Goal: Information Seeking & Learning: Check status

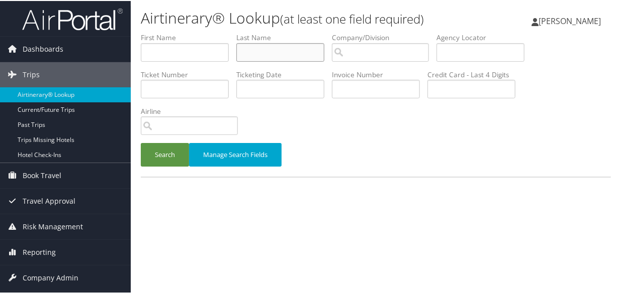
click at [272, 48] on input "text" at bounding box center [280, 51] width 88 height 19
click at [141, 142] on button "Search" at bounding box center [165, 154] width 48 height 24
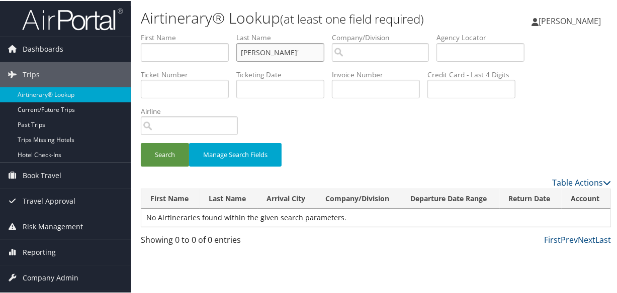
click at [275, 47] on input "jeong'" at bounding box center [280, 51] width 88 height 19
type input "jeong"
click at [141, 142] on button "Search" at bounding box center [165, 154] width 48 height 24
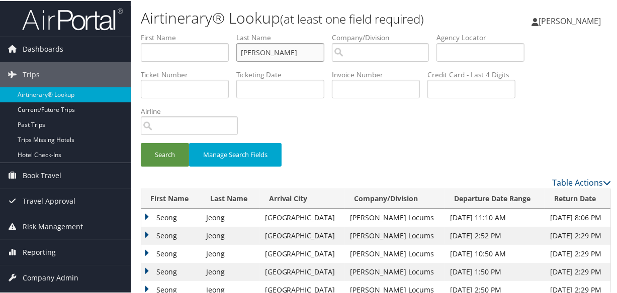
scroll to position [40, 0]
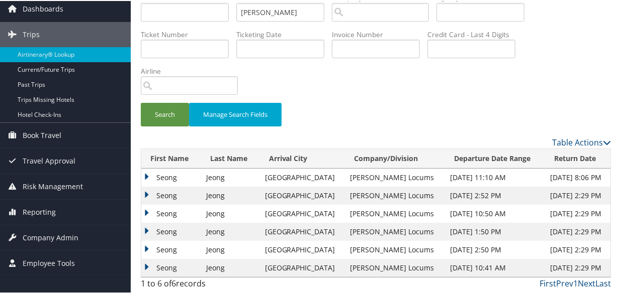
click at [147, 191] on td "Seong" at bounding box center [171, 195] width 60 height 18
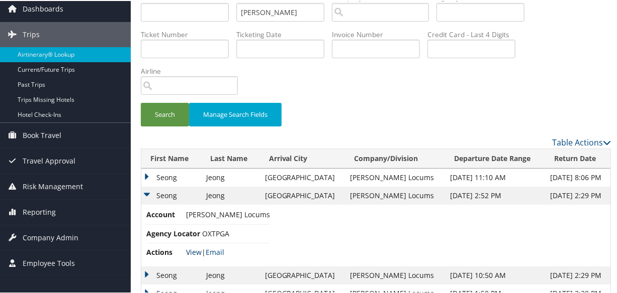
click at [190, 249] on link "View" at bounding box center [194, 252] width 16 height 10
click at [148, 173] on td "Seong" at bounding box center [171, 177] width 60 height 18
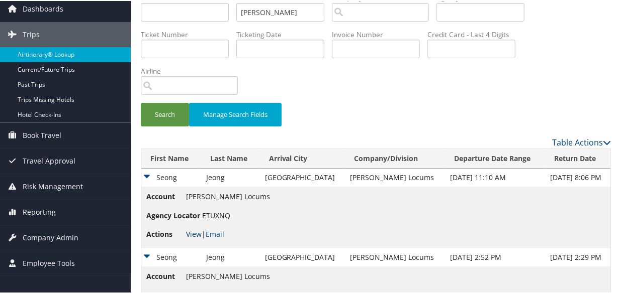
click at [188, 231] on link "View" at bounding box center [194, 234] width 16 height 10
click at [196, 231] on link "View" at bounding box center [194, 234] width 16 height 10
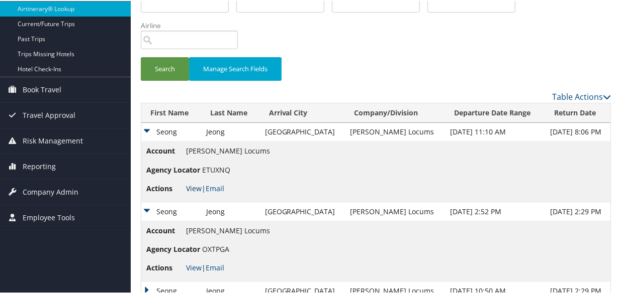
scroll to position [163, 0]
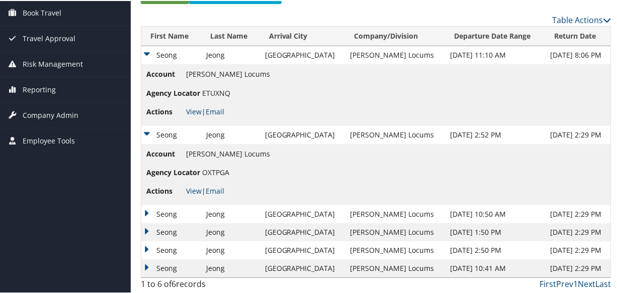
click at [146, 246] on td "Seong" at bounding box center [171, 250] width 60 height 18
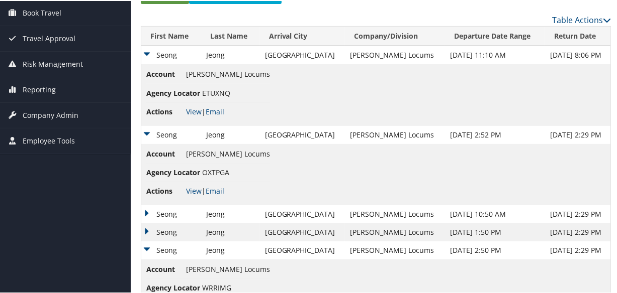
scroll to position [224, 0]
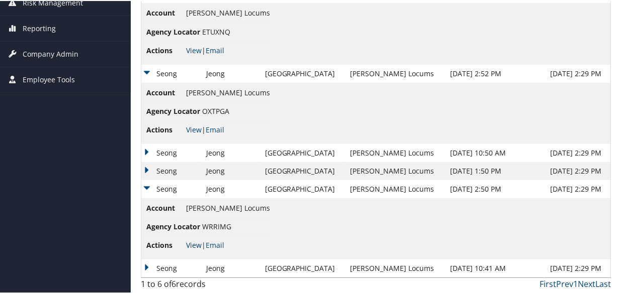
click at [196, 241] on link "View" at bounding box center [194, 245] width 16 height 10
click at [143, 165] on td "Seong" at bounding box center [171, 170] width 60 height 18
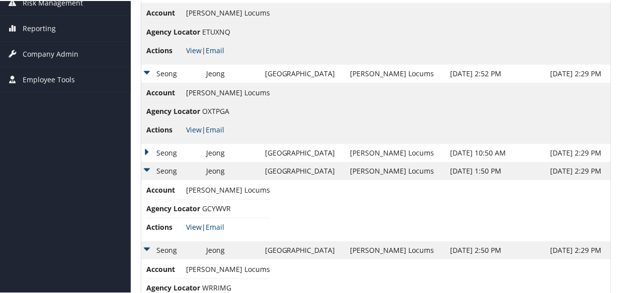
click at [194, 226] on link "View" at bounding box center [194, 227] width 16 height 10
click at [145, 150] on td "Seong" at bounding box center [171, 152] width 60 height 18
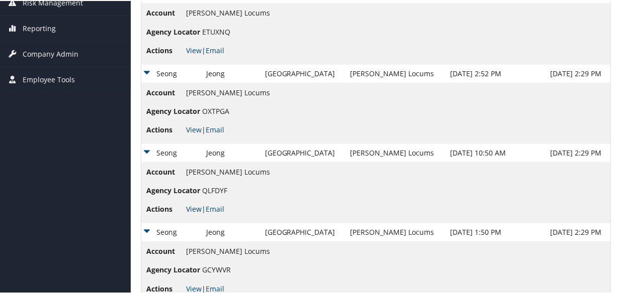
click at [190, 206] on link "View" at bounding box center [194, 208] width 16 height 10
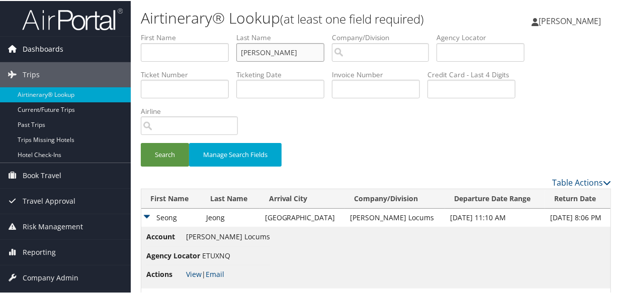
drag, startPoint x: 272, startPoint y: 53, endPoint x: 21, endPoint y: 46, distance: 251.3
click at [151, 32] on ul "First Name Last Name jeong Departure City Arrival City Company/Division Airport…" at bounding box center [376, 32] width 470 height 0
drag, startPoint x: 286, startPoint y: 53, endPoint x: 156, endPoint y: 52, distance: 130.6
click at [157, 32] on ul "First Name Last Name jeong Departure City Arrival City Company/Division Airport…" at bounding box center [376, 32] width 470 height 0
click at [301, 50] on input "text" at bounding box center [280, 51] width 88 height 19
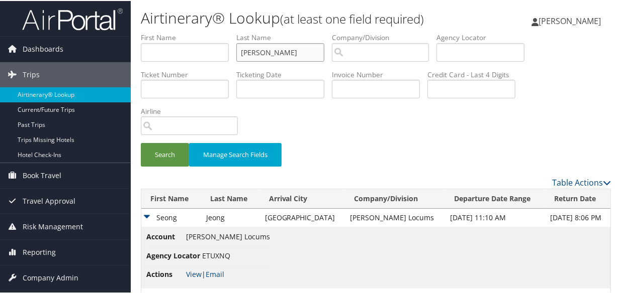
type input "mitchell"
click at [141, 142] on button "Search" at bounding box center [165, 154] width 48 height 24
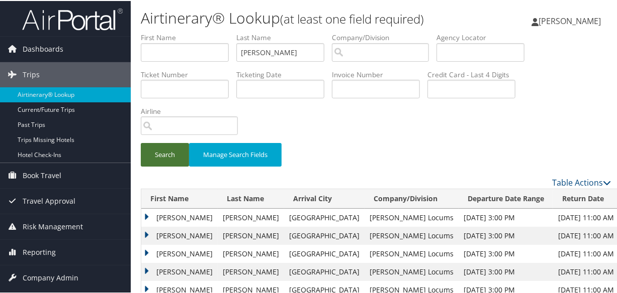
click at [166, 156] on button "Search" at bounding box center [165, 154] width 48 height 24
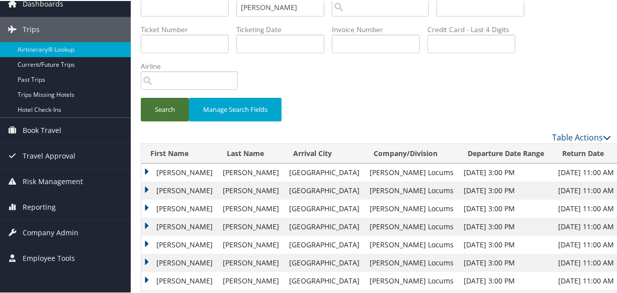
scroll to position [182, 0]
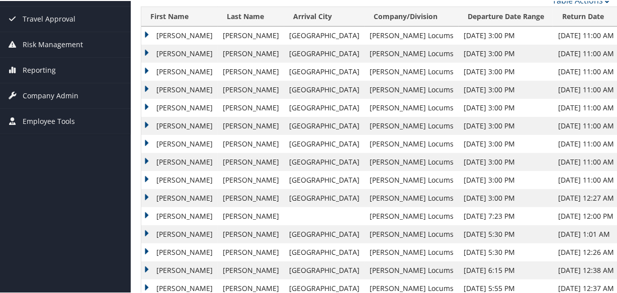
click at [145, 31] on td "Nicole" at bounding box center [179, 35] width 76 height 18
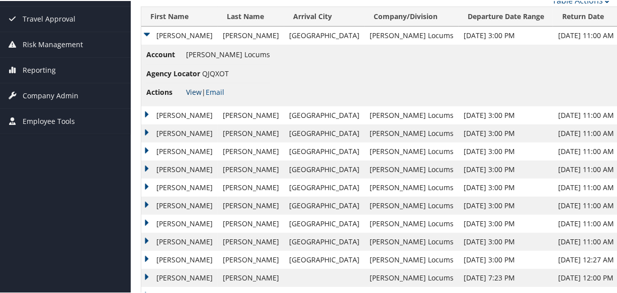
click at [190, 86] on link "View" at bounding box center [194, 91] width 16 height 10
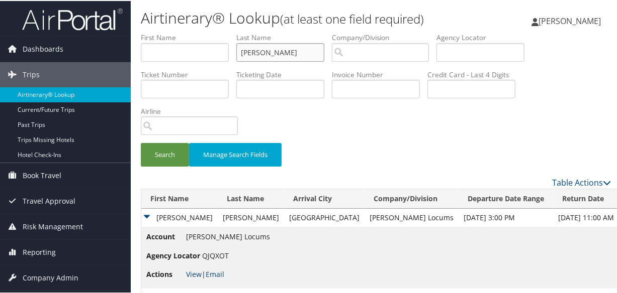
drag, startPoint x: 282, startPoint y: 54, endPoint x: 172, endPoint y: 31, distance: 112.8
click at [172, 32] on ul "First Name Last Name mitchell Departure City Arrival City Company/Division Airp…" at bounding box center [376, 32] width 470 height 0
paste input "SCHWARTZ"
type input "SCHWARTZ"
click at [141, 142] on button "Search" at bounding box center [165, 154] width 48 height 24
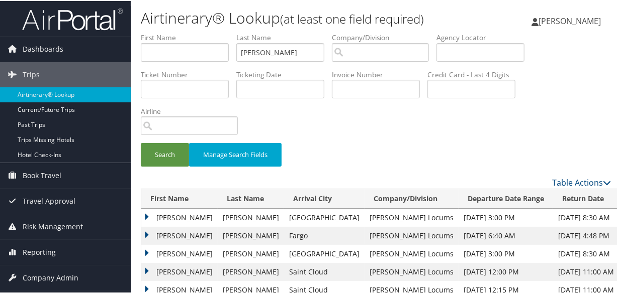
click at [149, 249] on td "Michael" at bounding box center [179, 253] width 76 height 18
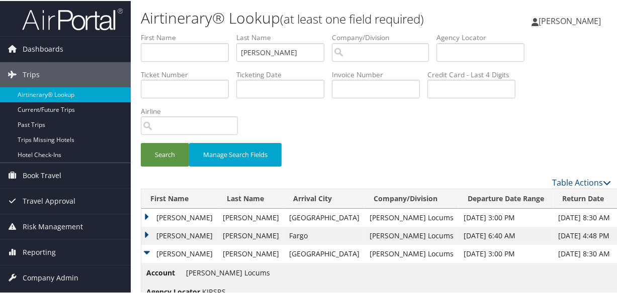
scroll to position [137, 0]
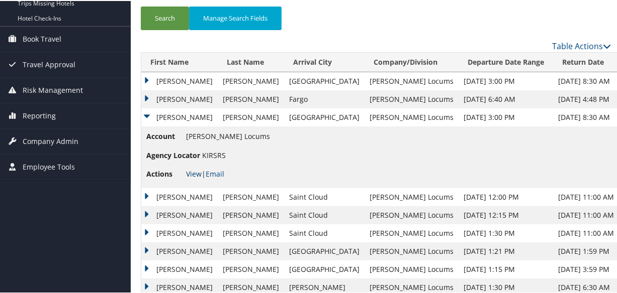
click at [195, 171] on link "View" at bounding box center [194, 173] width 16 height 10
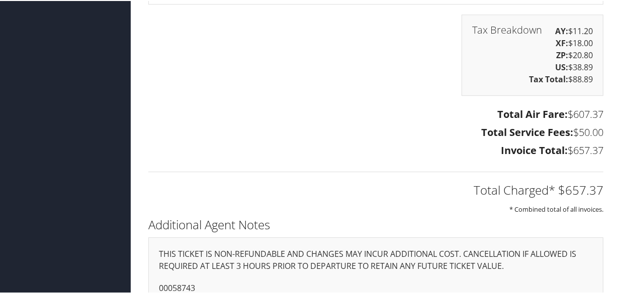
scroll to position [1919, 0]
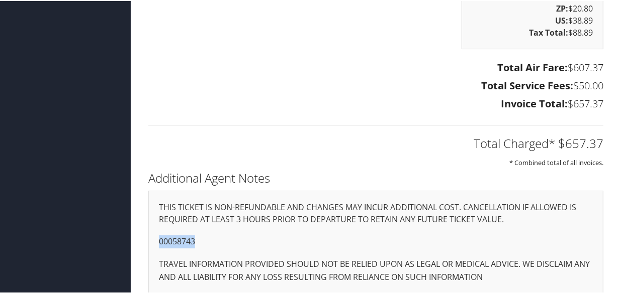
drag, startPoint x: 206, startPoint y: 233, endPoint x: 150, endPoint y: 224, distance: 56.5
click at [150, 224] on div "THIS TICKET IS NON-REFUNDABLE AND CHANGES MAY INCUR ADDITIONAL COST. CANCELLATI…" at bounding box center [375, 242] width 455 height 104
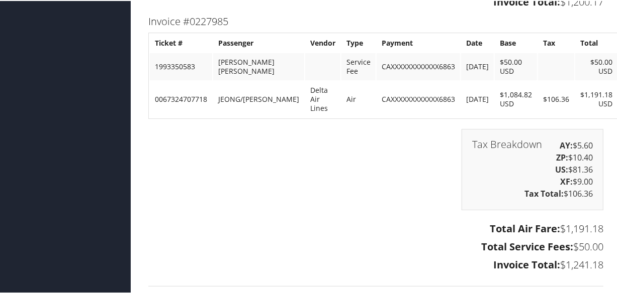
scroll to position [2286, 0]
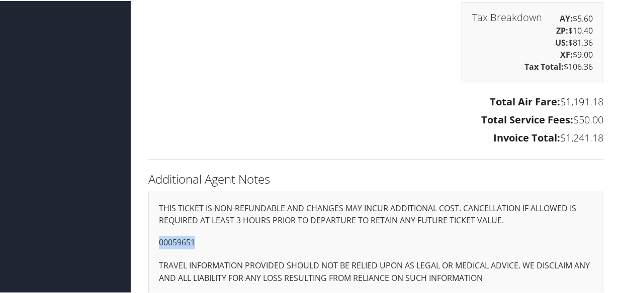
drag, startPoint x: 173, startPoint y: 226, endPoint x: 141, endPoint y: 226, distance: 32.7
click at [141, 226] on div "Additional Agent Notes THIS TICKET IS NON-REFUNDABLE AND CHANGES MAY INCUR ADDI…" at bounding box center [376, 236] width 470 height 137
copy p "00059651"
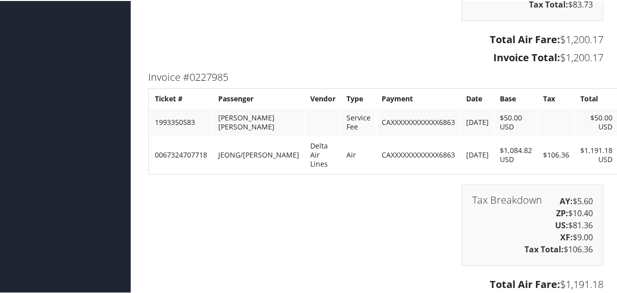
scroll to position [2240, 0]
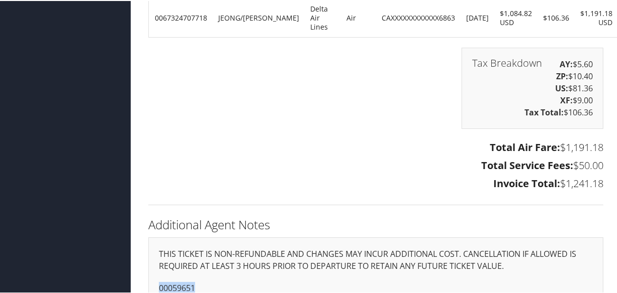
drag, startPoint x: 373, startPoint y: 146, endPoint x: 319, endPoint y: 205, distance: 80.4
click at [372, 146] on div "Total Air Fare: $1,191.18 Total Service Fees: $50.00 Invoice Total: $1,241.18" at bounding box center [376, 166] width 470 height 56
drag, startPoint x: 198, startPoint y: 274, endPoint x: 135, endPoint y: 272, distance: 63.3
copy p "00059651"
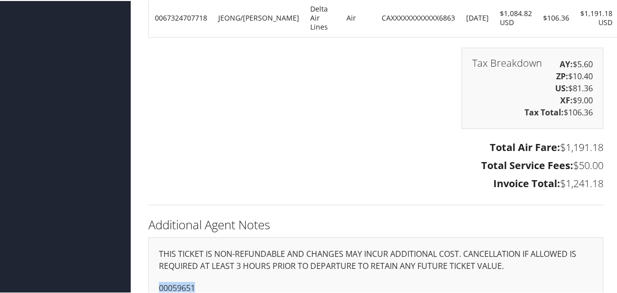
copy p "00059651"
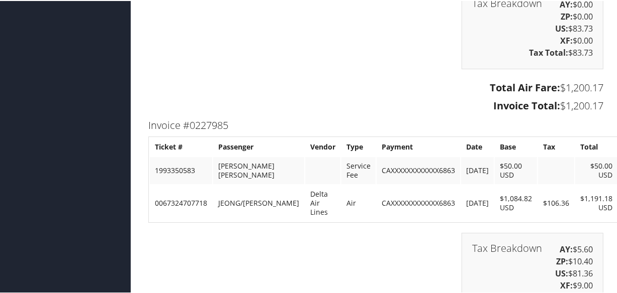
scroll to position [2286, 0]
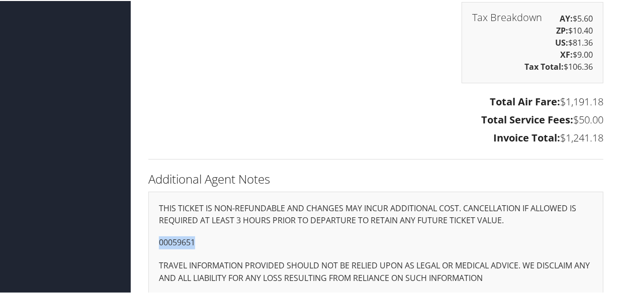
drag, startPoint x: 191, startPoint y: 233, endPoint x: 150, endPoint y: 231, distance: 41.3
click at [150, 231] on div "THIS TICKET IS NON-REFUNDABLE AND CHANGES MAY INCUR ADDITIONAL COST. CANCELLATI…" at bounding box center [375, 243] width 455 height 104
copy p "00059651"
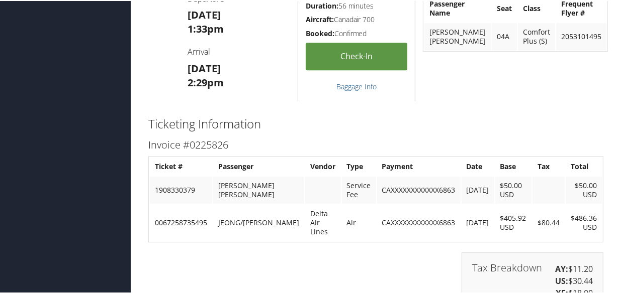
scroll to position [1929, 0]
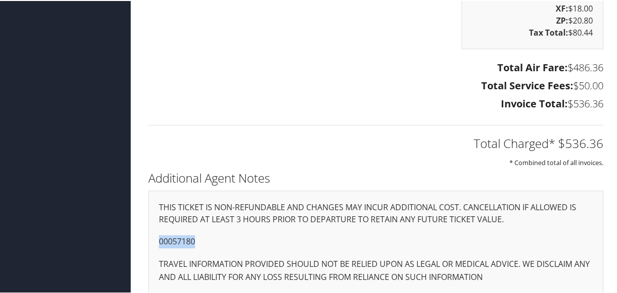
drag, startPoint x: 201, startPoint y: 234, endPoint x: 136, endPoint y: 231, distance: 65.4
copy p "00057180"
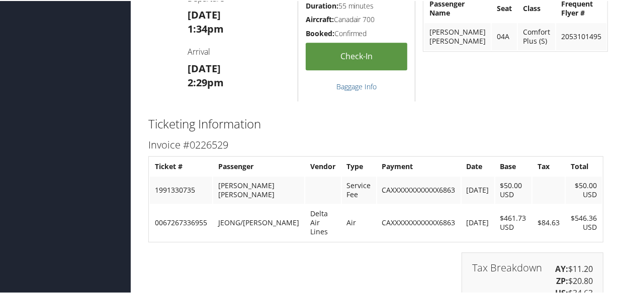
scroll to position [1929, 0]
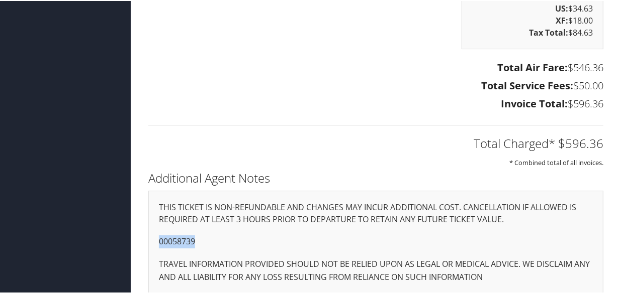
drag, startPoint x: 186, startPoint y: 229, endPoint x: 154, endPoint y: 228, distance: 32.7
click at [154, 228] on div "THIS TICKET IS NON-REFUNDABLE AND CHANGES MAY INCUR ADDITIONAL COST. CANCELLATI…" at bounding box center [375, 242] width 455 height 104
copy p "00058739"
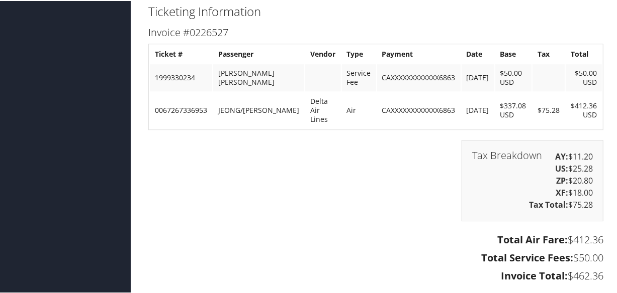
scroll to position [1912, 0]
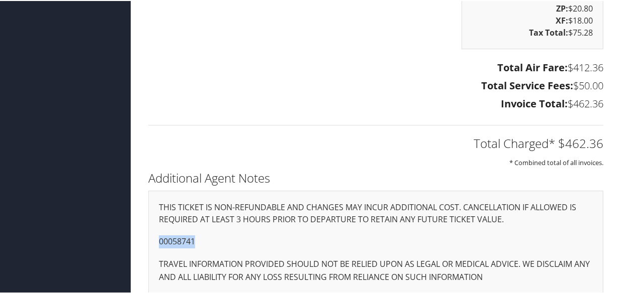
drag, startPoint x: 187, startPoint y: 228, endPoint x: 147, endPoint y: 230, distance: 40.8
click at [147, 230] on div "Additional Agent Notes THIS TICKET IS NON-REFUNDABLE AND CHANGES MAY INCUR ADDI…" at bounding box center [376, 235] width 470 height 137
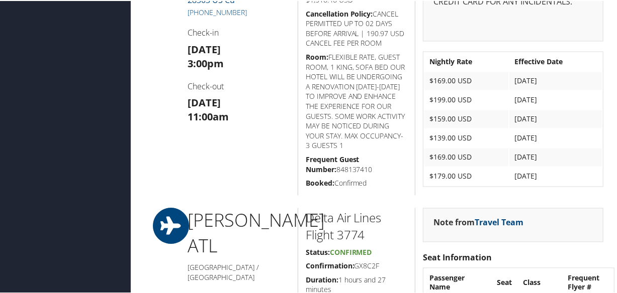
scroll to position [907, 0]
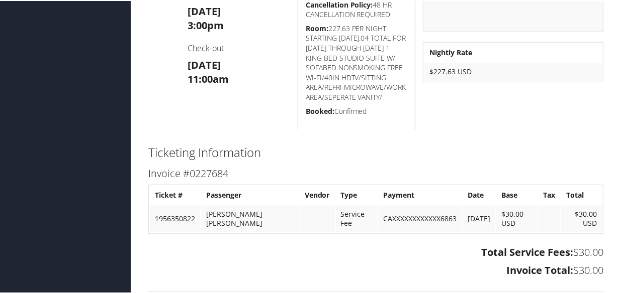
scroll to position [228, 0]
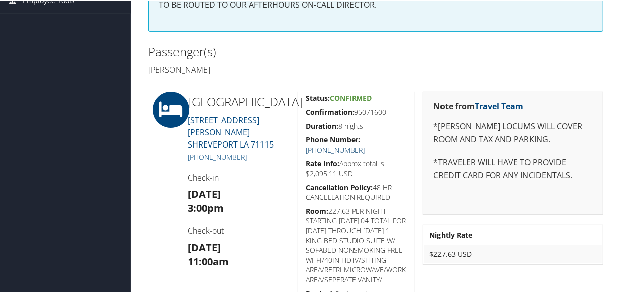
click at [365, 144] on link "+1 (318) 798-1320" at bounding box center [334, 149] width 59 height 10
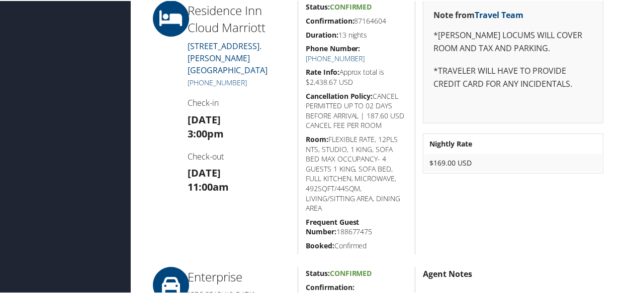
scroll to position [228, 0]
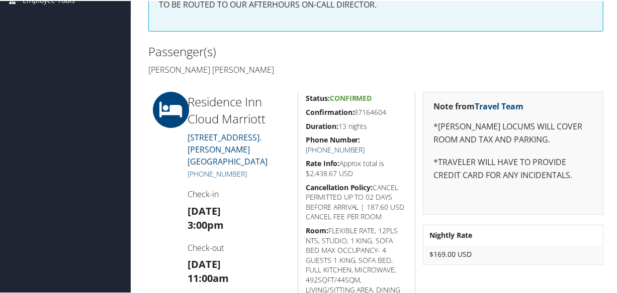
drag, startPoint x: 392, startPoint y: 137, endPoint x: 396, endPoint y: 120, distance: 17.2
click at [365, 144] on link "+1 (320) 640-0200" at bounding box center [334, 149] width 59 height 10
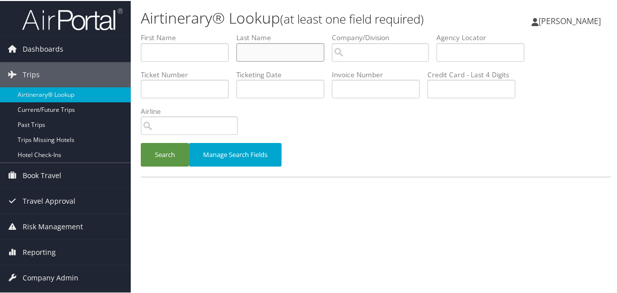
click at [285, 46] on input "text" at bounding box center [280, 51] width 88 height 19
type input "l"
type input "kelledy"
click at [141, 142] on button "Search" at bounding box center [165, 154] width 48 height 24
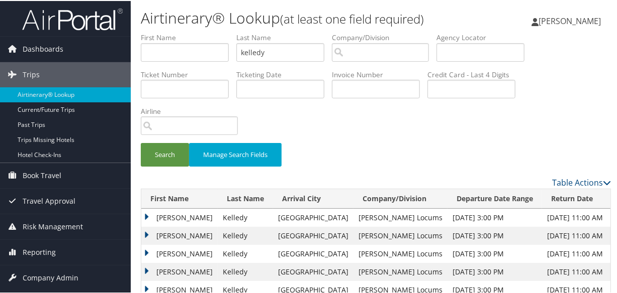
scroll to position [91, 0]
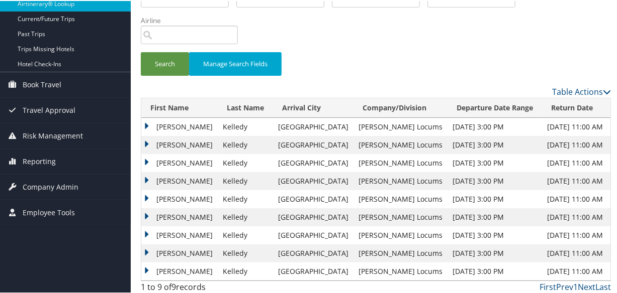
click at [144, 214] on td "Patrick" at bounding box center [179, 217] width 76 height 18
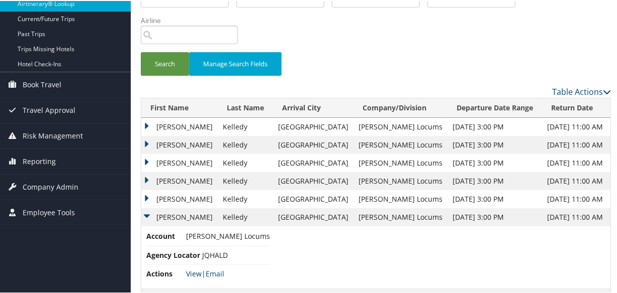
click at [191, 271] on link "View" at bounding box center [194, 273] width 16 height 10
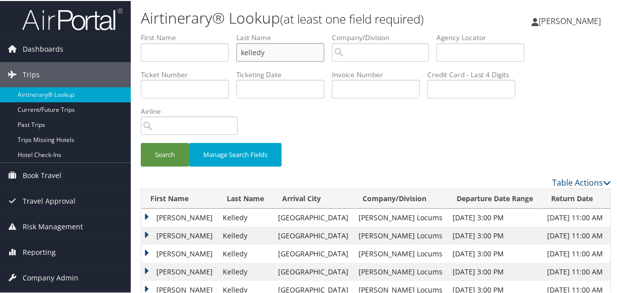
drag, startPoint x: 293, startPoint y: 55, endPoint x: 160, endPoint y: 50, distance: 133.2
click at [160, 32] on ul "First Name Last Name kelledy Departure City Arrival City Company/Division Airpo…" at bounding box center [376, 32] width 470 height 0
paste input "LINDSEY"
type input "LINDSEY"
click at [141, 142] on button "Search" at bounding box center [165, 154] width 48 height 24
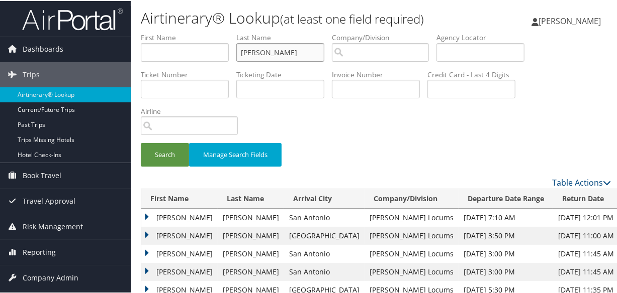
click at [242, 49] on input "LINDSEY" at bounding box center [280, 51] width 88 height 19
click at [141, 142] on button "Search" at bounding box center [165, 154] width 48 height 24
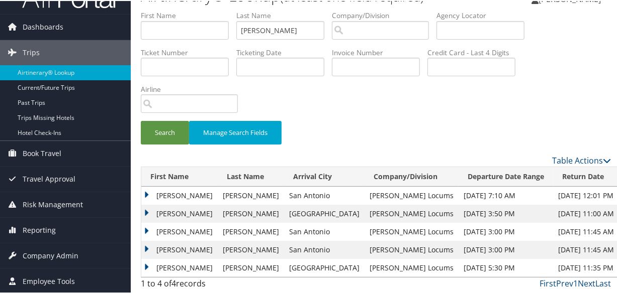
click at [150, 209] on td "Brentley" at bounding box center [179, 213] width 76 height 18
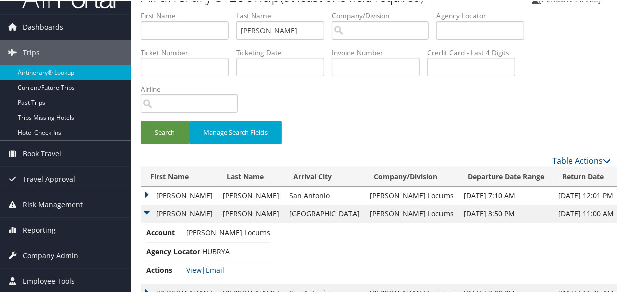
scroll to position [83, 0]
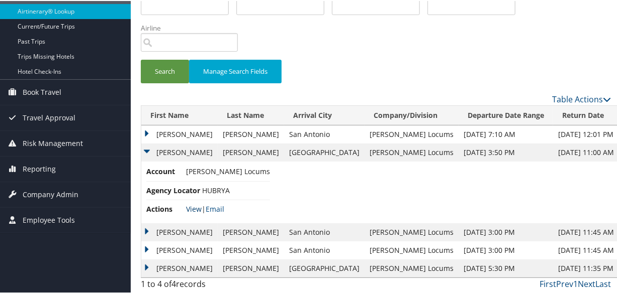
click at [193, 209] on link "View" at bounding box center [194, 208] width 16 height 10
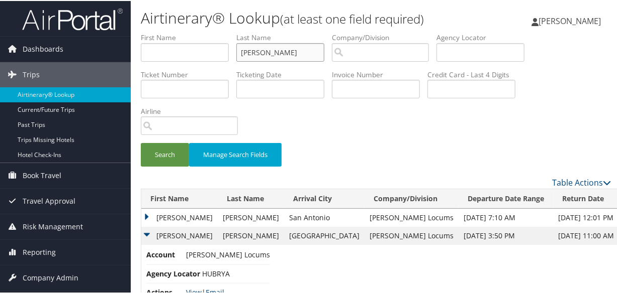
drag, startPoint x: 303, startPoint y: 55, endPoint x: 124, endPoint y: 32, distance: 181.3
click at [124, 32] on div "Dashboards AirPortal 360™ (Manager) My Travel Dashboard Trips Airtinerary® Look…" at bounding box center [310, 189] width 621 height 378
paste input "ALLSHOUSE"
click at [141, 142] on button "Search" at bounding box center [165, 154] width 48 height 24
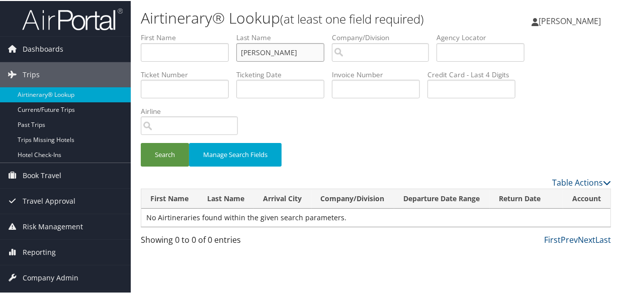
click at [244, 50] on input "ALLSHOUSE" at bounding box center [280, 51] width 88 height 19
type input "ALLSHOUSE"
click at [141, 142] on button "Search" at bounding box center [165, 154] width 48 height 24
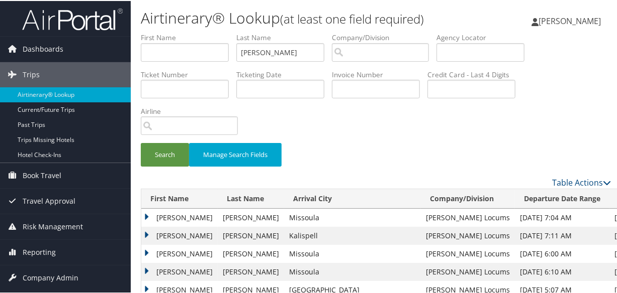
click at [146, 230] on td "Michael" at bounding box center [179, 235] width 76 height 18
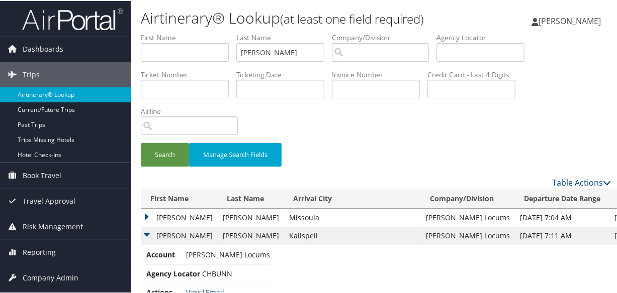
click at [193, 289] on link "View" at bounding box center [194, 292] width 16 height 10
drag, startPoint x: 307, startPoint y: 50, endPoint x: 14, endPoint y: 45, distance: 292.5
type input "sadeghi"
click at [141, 142] on button "Search" at bounding box center [165, 154] width 48 height 24
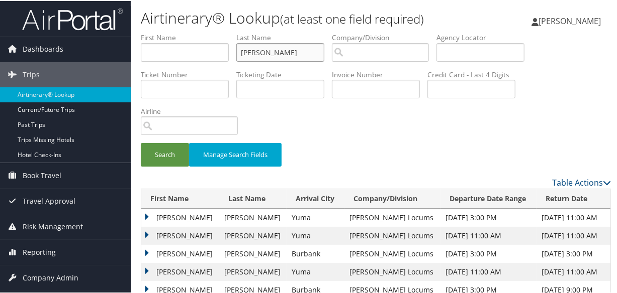
scroll to position [91, 0]
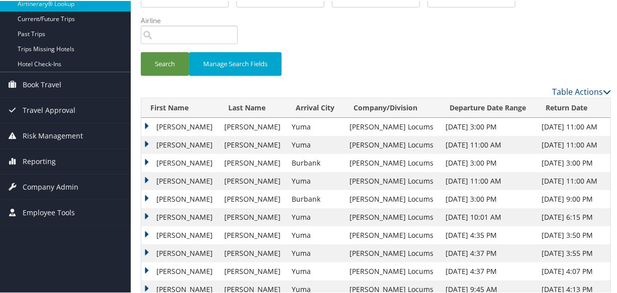
click at [144, 139] on td "Seyed" at bounding box center [180, 144] width 78 height 18
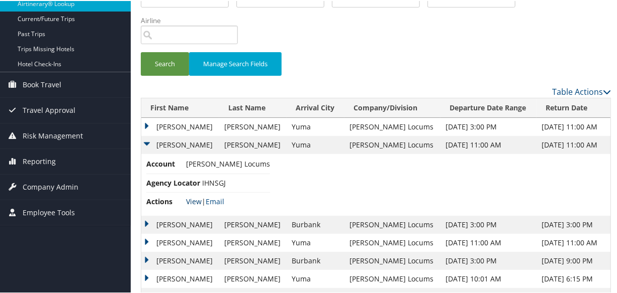
click at [191, 199] on link "View" at bounding box center [194, 201] width 16 height 10
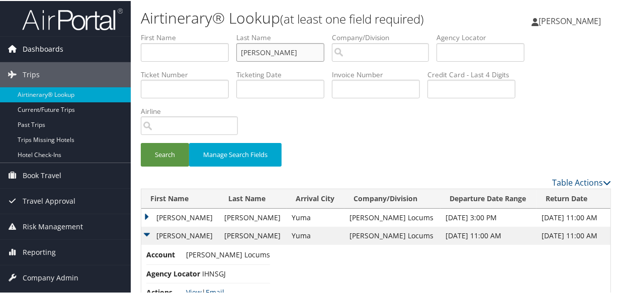
drag, startPoint x: 298, startPoint y: 53, endPoint x: 121, endPoint y: 54, distance: 176.9
click at [124, 54] on div "Dashboards AirPortal 360™ (Manager) My Travel Dashboard Trips Airtinerary® Look…" at bounding box center [310, 297] width 621 height 595
type input "allshouse"
click at [141, 142] on button "Search" at bounding box center [165, 154] width 48 height 24
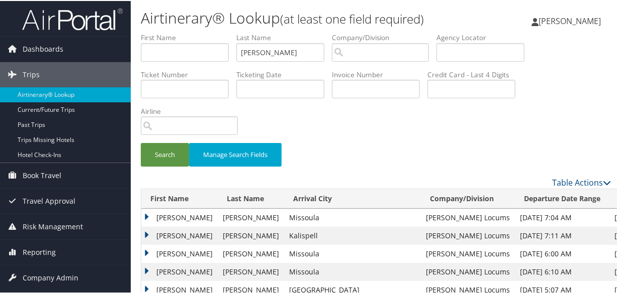
click at [145, 231] on td "Michael" at bounding box center [179, 235] width 76 height 18
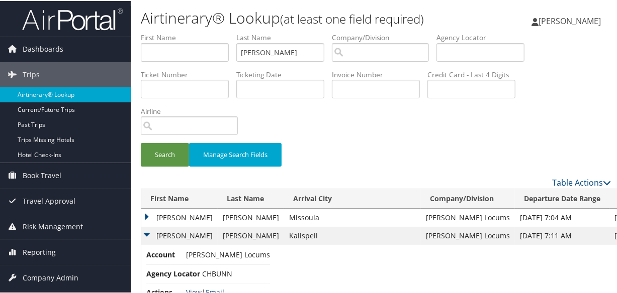
click at [196, 288] on link "View" at bounding box center [194, 292] width 16 height 10
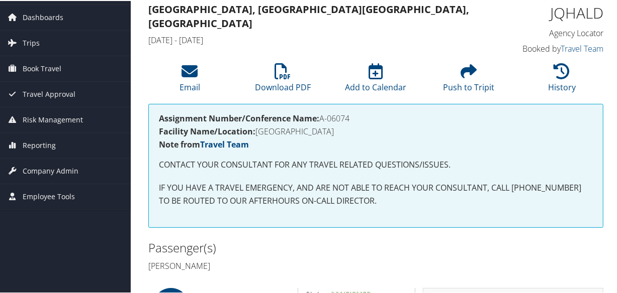
scroll to position [260, 0]
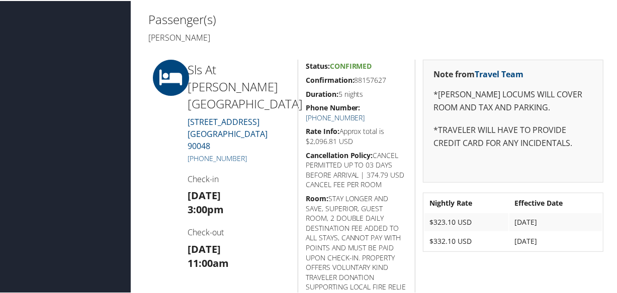
click at [365, 112] on link "[PHONE_NUMBER]" at bounding box center [334, 117] width 59 height 10
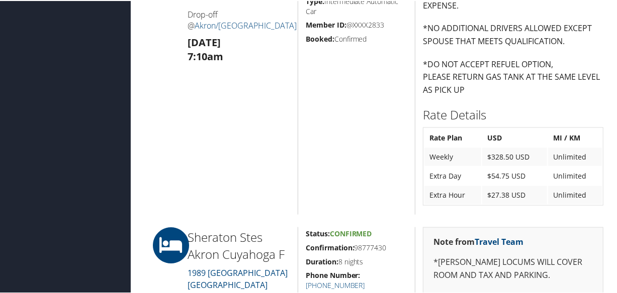
scroll to position [959, 0]
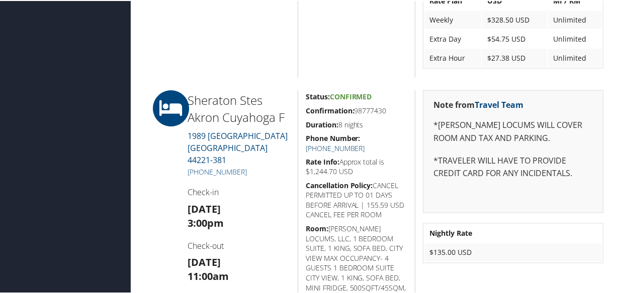
click at [365, 143] on link "+1 (330) 929-3000" at bounding box center [334, 148] width 59 height 10
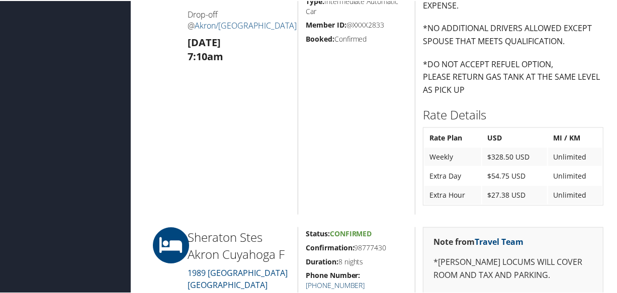
scroll to position [1005, 0]
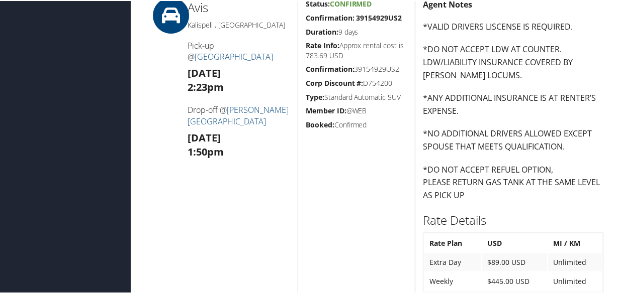
scroll to position [959, 0]
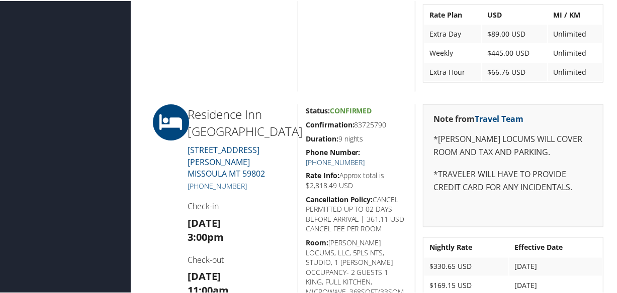
click at [365, 157] on link "(406) 542-6252" at bounding box center [334, 162] width 59 height 10
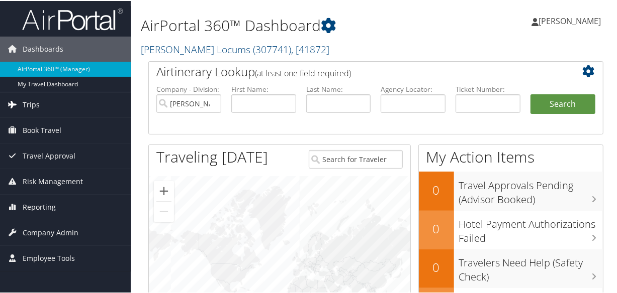
click at [47, 106] on link "Trips" at bounding box center [65, 103] width 131 height 25
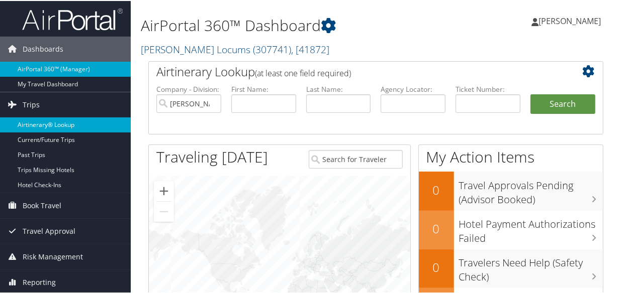
click at [46, 125] on link "Airtinerary® Lookup" at bounding box center [65, 124] width 131 height 15
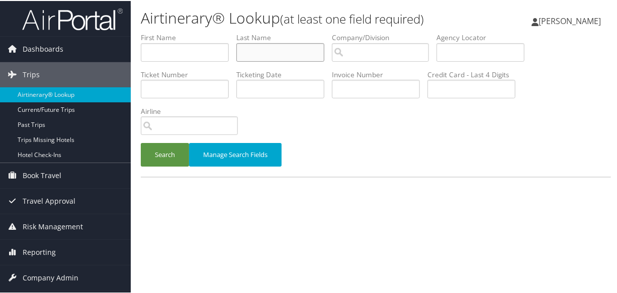
click at [281, 51] on input "text" at bounding box center [280, 51] width 88 height 19
click at [141, 142] on button "Search" at bounding box center [165, 154] width 48 height 24
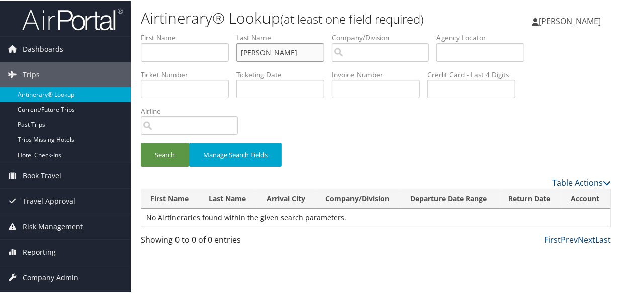
type input "allshouse"
click at [141, 142] on button "Search" at bounding box center [165, 154] width 48 height 24
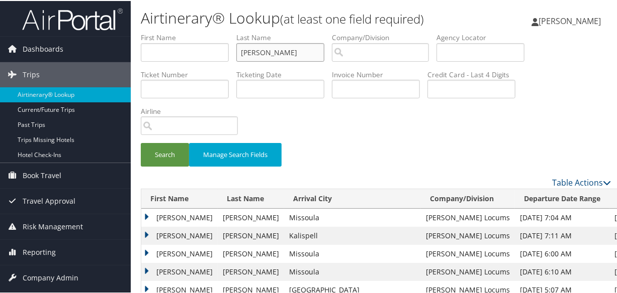
scroll to position [137, 0]
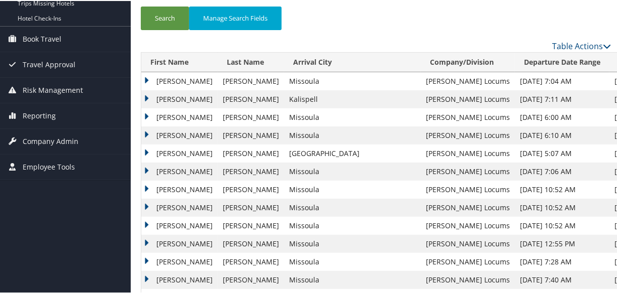
click at [145, 95] on td "Michael" at bounding box center [179, 98] width 76 height 18
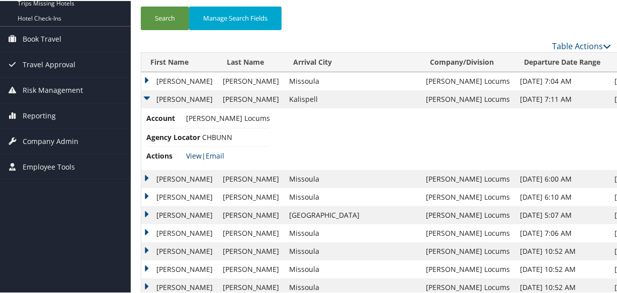
click at [193, 155] on link "View" at bounding box center [194, 155] width 16 height 10
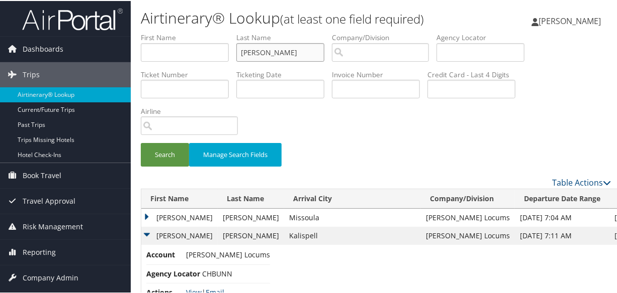
drag, startPoint x: 291, startPoint y: 54, endPoint x: 168, endPoint y: 55, distance: 123.6
click at [168, 32] on ul "First Name Last Name allshouse Departure City Arrival City Company/Division Air…" at bounding box center [376, 32] width 470 height 0
paste input "S CREPPS"
click at [141, 142] on button "Search" at bounding box center [165, 154] width 48 height 24
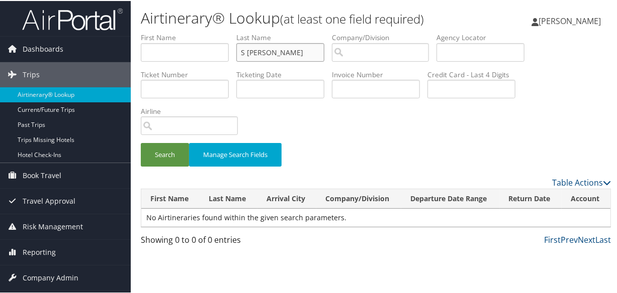
drag, startPoint x: 248, startPoint y: 51, endPoint x: 247, endPoint y: 63, distance: 11.6
click at [248, 51] on input "S CREPPS" at bounding box center [280, 51] width 88 height 19
type input "CREPPS"
click at [141, 142] on button "Search" at bounding box center [165, 154] width 48 height 24
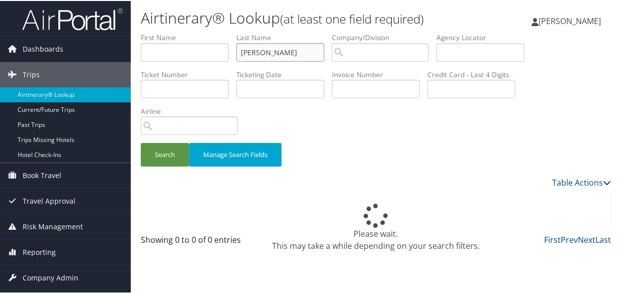
click at [141, 142] on button "Search" at bounding box center [165, 154] width 48 height 24
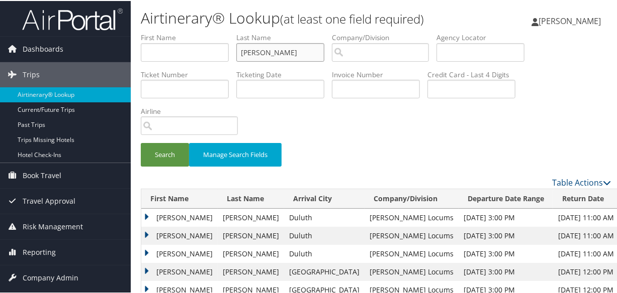
scroll to position [137, 0]
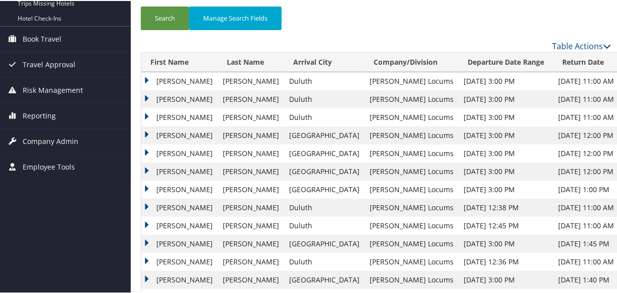
click at [144, 130] on td "Joseph" at bounding box center [179, 135] width 76 height 18
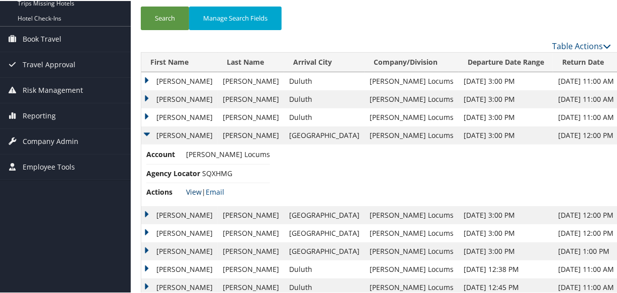
click at [198, 189] on link "View" at bounding box center [194, 191] width 16 height 10
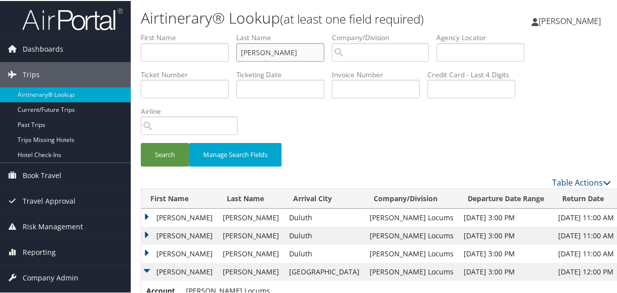
drag, startPoint x: 292, startPoint y: 55, endPoint x: 202, endPoint y: 55, distance: 89.9
click at [202, 32] on ul "First Name Last Name CREPPS Departure City Arrival City Company/Division Airpor…" at bounding box center [376, 32] width 470 height 0
paste input "HAKKARAINEN"
type input "HAKKARAINEN"
click at [141, 142] on button "Search" at bounding box center [165, 154] width 48 height 24
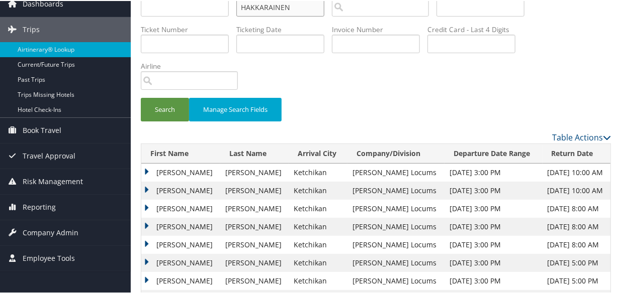
scroll to position [76, 0]
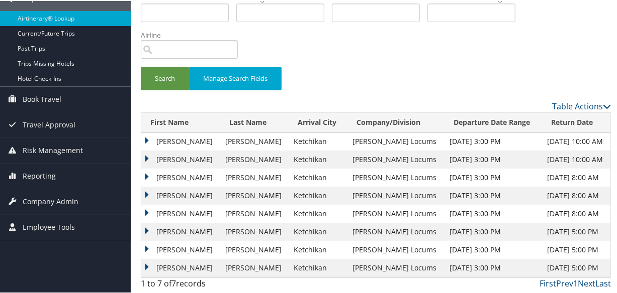
click at [143, 152] on td "Timo" at bounding box center [180, 159] width 79 height 18
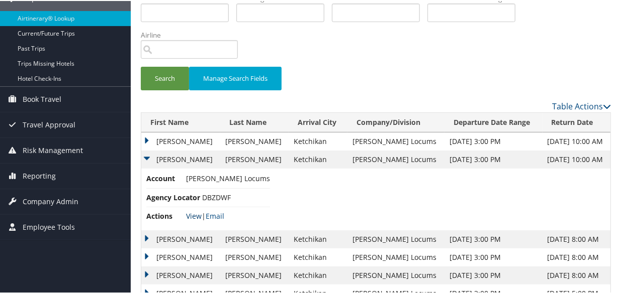
click at [192, 213] on link "View" at bounding box center [194, 216] width 16 height 10
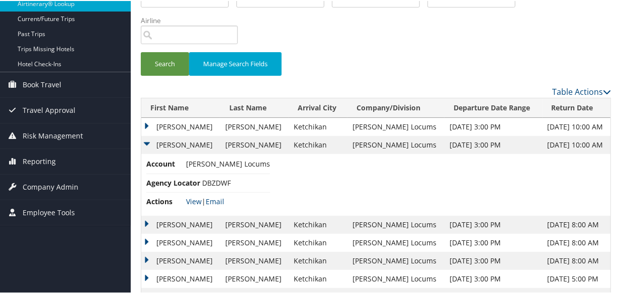
scroll to position [0, 0]
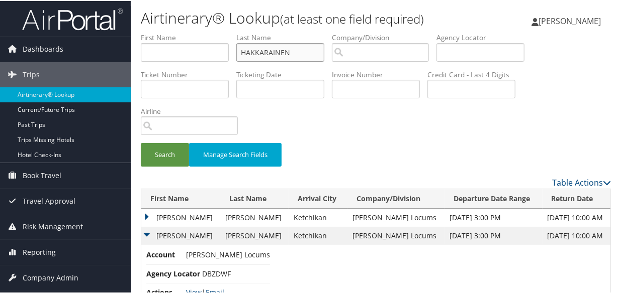
drag, startPoint x: 309, startPoint y: 58, endPoint x: 199, endPoint y: 53, distance: 109.7
click at [199, 32] on ul "First Name Last Name HAKKARAINEN Departure City Arrival City Company/Division A…" at bounding box center [376, 32] width 470 height 0
paste input "HOM"
type input "HOM"
click at [141, 142] on button "Search" at bounding box center [165, 154] width 48 height 24
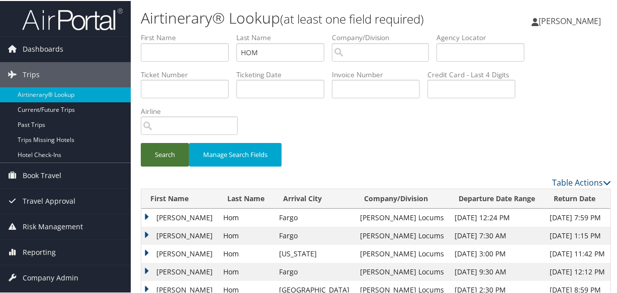
click at [165, 161] on button "Search" at bounding box center [165, 154] width 48 height 24
click at [149, 235] on td "David" at bounding box center [179, 235] width 77 height 18
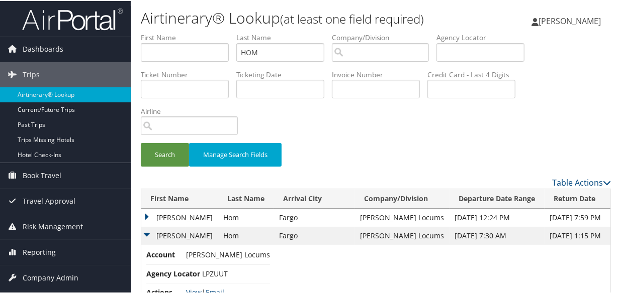
scroll to position [91, 0]
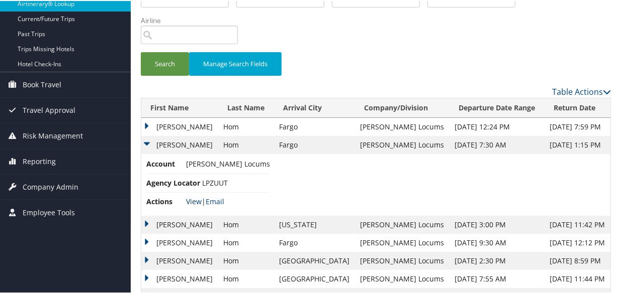
click at [196, 197] on link "View" at bounding box center [194, 201] width 16 height 10
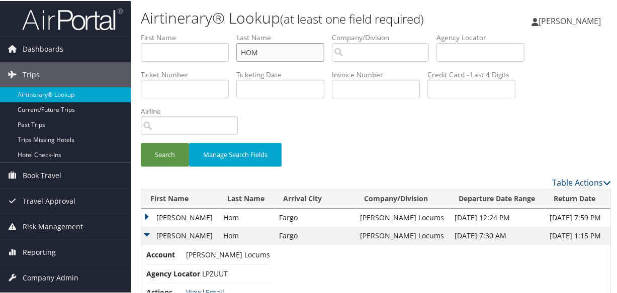
drag, startPoint x: 305, startPoint y: 51, endPoint x: 169, endPoint y: 52, distance: 136.2
click at [170, 32] on ul "First Name Last Name HOM Departure City Arrival City Company/Division Airport/C…" at bounding box center [376, 32] width 470 height 0
paste input "HIENSCH"
type input "HIENSCH"
click at [141, 142] on button "Search" at bounding box center [165, 154] width 48 height 24
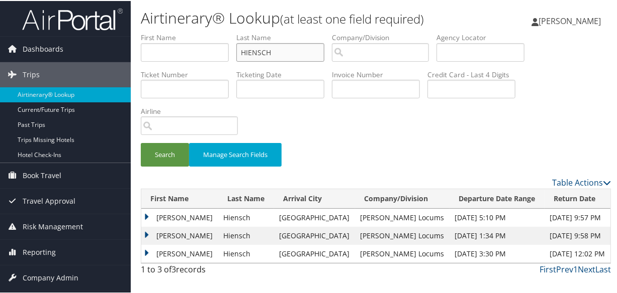
click at [241, 49] on input "HIENSCH" at bounding box center [280, 51] width 88 height 19
click at [141, 142] on button "Search" at bounding box center [165, 154] width 48 height 24
click at [145, 213] on td "Robert" at bounding box center [179, 217] width 77 height 18
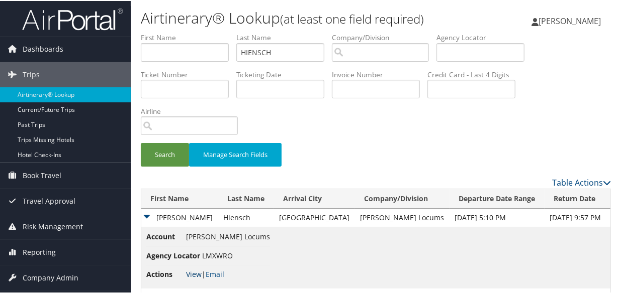
click at [194, 273] on link "View" at bounding box center [194, 274] width 16 height 10
drag, startPoint x: 272, startPoint y: 53, endPoint x: 182, endPoint y: 59, distance: 90.1
click at [182, 32] on ul "First Name Last Name HIENSCH Departure City Arrival City Company/Division Airpo…" at bounding box center [376, 32] width 470 height 0
paste input "HOM"
type input "HOM"
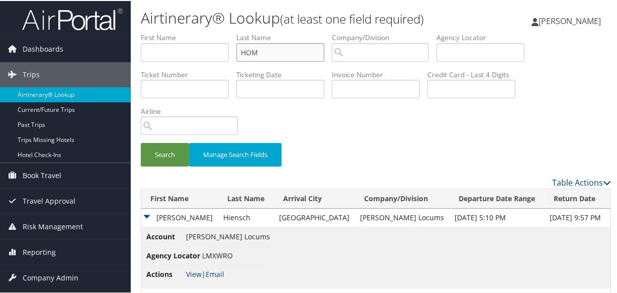
click at [141, 142] on button "Search" at bounding box center [165, 154] width 48 height 24
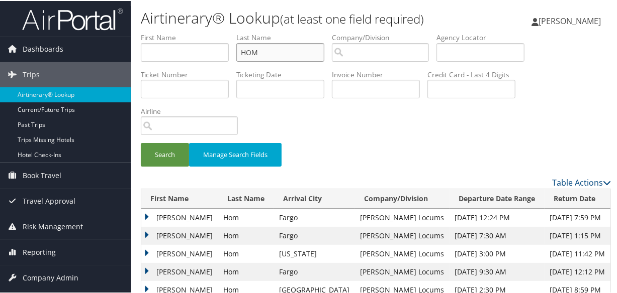
click at [241, 50] on input "HOM" at bounding box center [280, 51] width 88 height 19
click at [141, 142] on button "Search" at bounding box center [165, 154] width 48 height 24
drag, startPoint x: 293, startPoint y: 54, endPoint x: 202, endPoint y: 60, distance: 90.6
click at [202, 32] on ul "First Name Last Name HOM Departure City Arrival City Company/Division Airport/C…" at bounding box center [376, 32] width 470 height 0
type input "ALLSHOUSE"
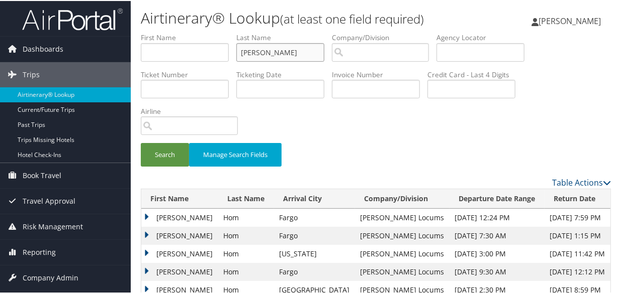
click at [141, 142] on button "Search" at bounding box center [165, 154] width 48 height 24
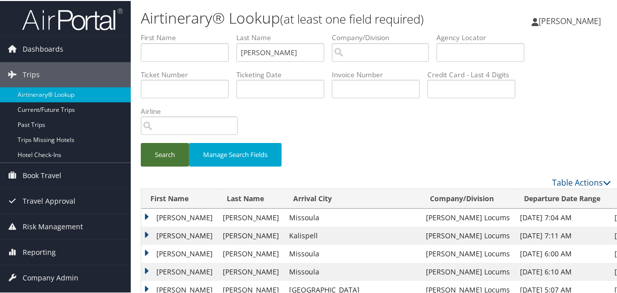
click at [155, 149] on button "Search" at bounding box center [165, 154] width 48 height 24
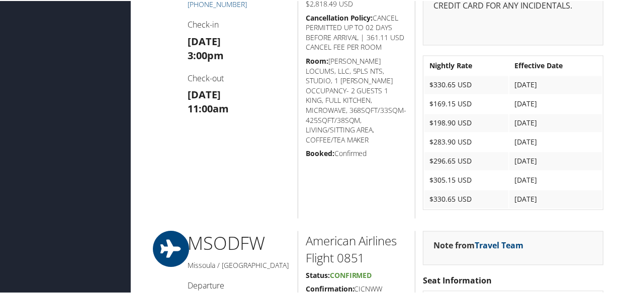
scroll to position [1050, 0]
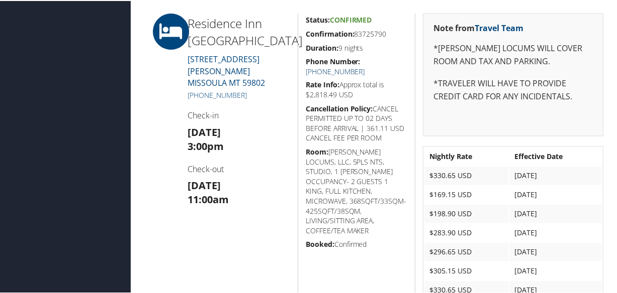
click at [365, 66] on link "[PHONE_NUMBER]" at bounding box center [334, 71] width 59 height 10
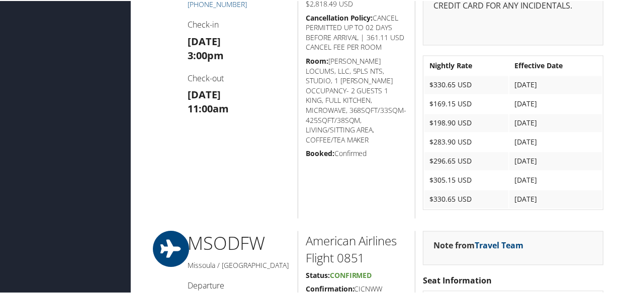
scroll to position [913, 0]
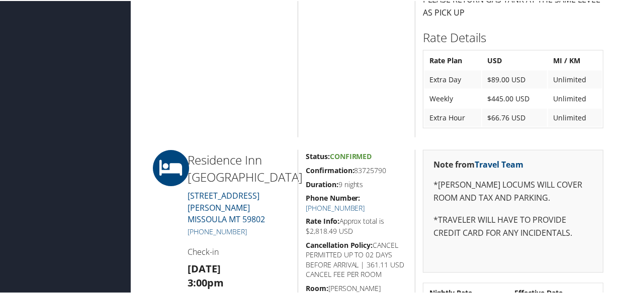
click at [370, 168] on h5 "Confirmation: 83725790" at bounding box center [356, 170] width 102 height 10
click at [365, 202] on link "[PHONE_NUMBER]" at bounding box center [334, 207] width 59 height 10
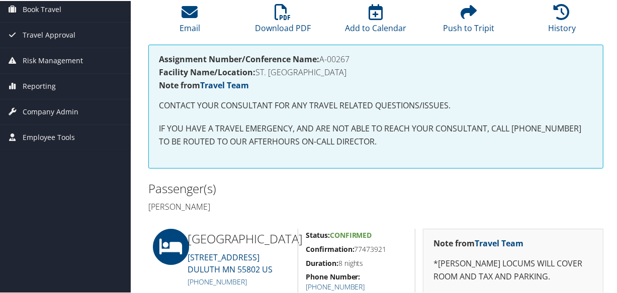
scroll to position [274, 0]
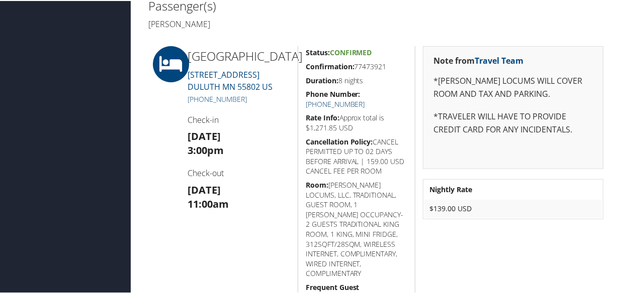
click at [365, 98] on link "[PHONE_NUMBER]" at bounding box center [334, 103] width 59 height 10
click at [365, 98] on link "+1 (218) 733-5660" at bounding box center [334, 103] width 59 height 10
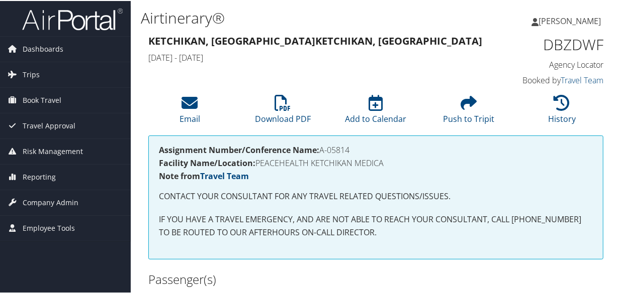
scroll to position [182, 0]
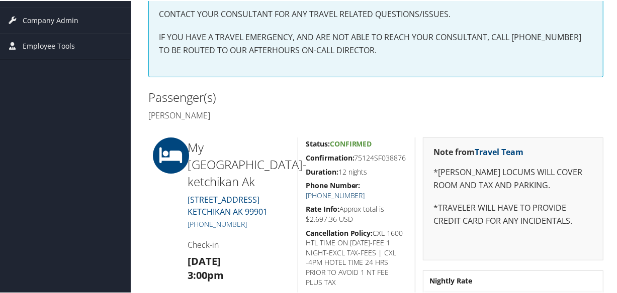
click at [365, 193] on link "+1 (907) 220-9201" at bounding box center [334, 195] width 59 height 10
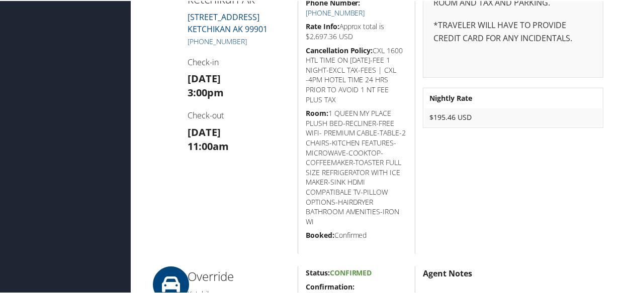
scroll to position [228, 0]
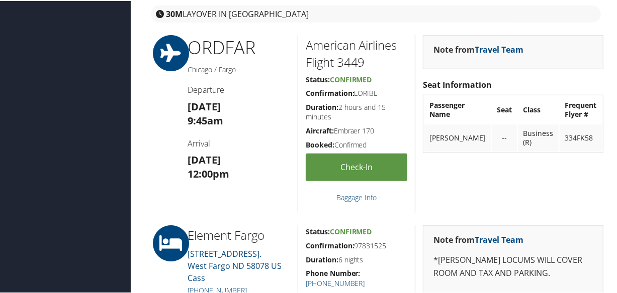
scroll to position [639, 0]
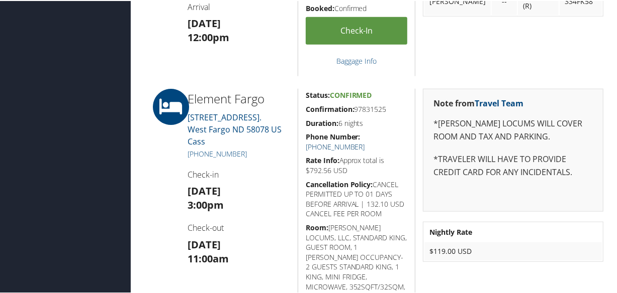
click at [365, 141] on link "[PHONE_NUMBER]" at bounding box center [334, 146] width 59 height 10
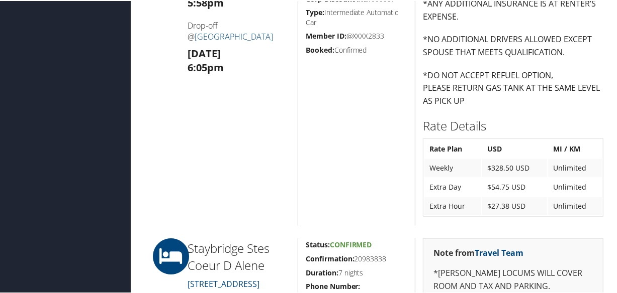
scroll to position [822, 0]
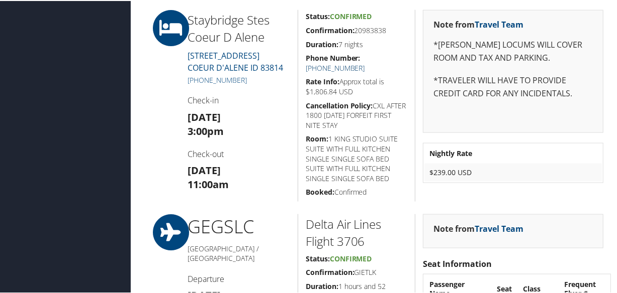
click at [365, 62] on link "[PHONE_NUMBER]" at bounding box center [334, 67] width 59 height 10
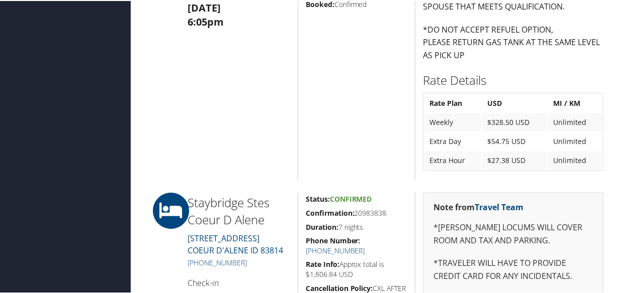
scroll to position [502, 0]
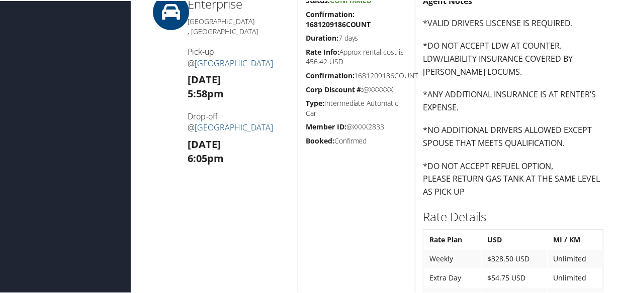
drag, startPoint x: 234, startPoint y: 166, endPoint x: 237, endPoint y: 171, distance: 5.4
click at [234, 167] on div "Enterprise [GEOGRAPHIC_DATA] , [GEOGRAPHIC_DATA] Pick-up @ [GEOGRAPHIC_DATA] [D…" at bounding box center [239, 154] width 118 height 323
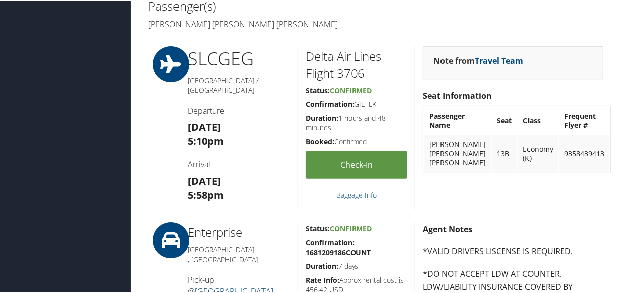
scroll to position [320, 0]
